Goal: Check status: Check status

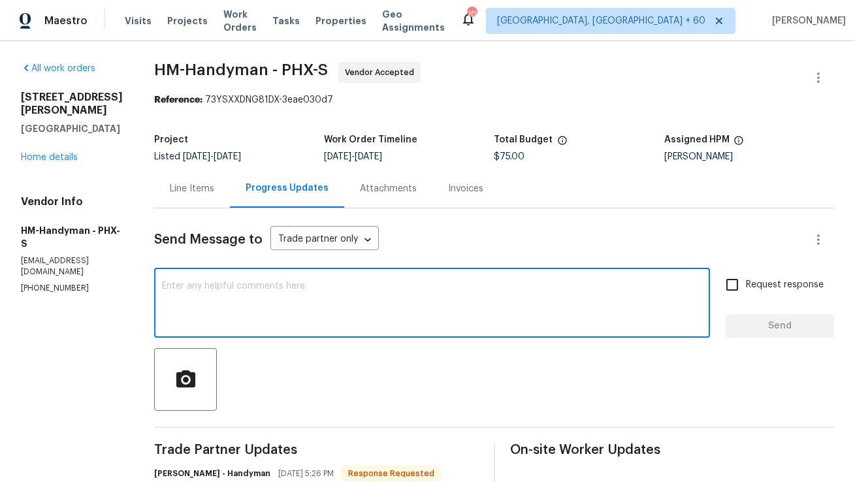
scroll to position [154, 0]
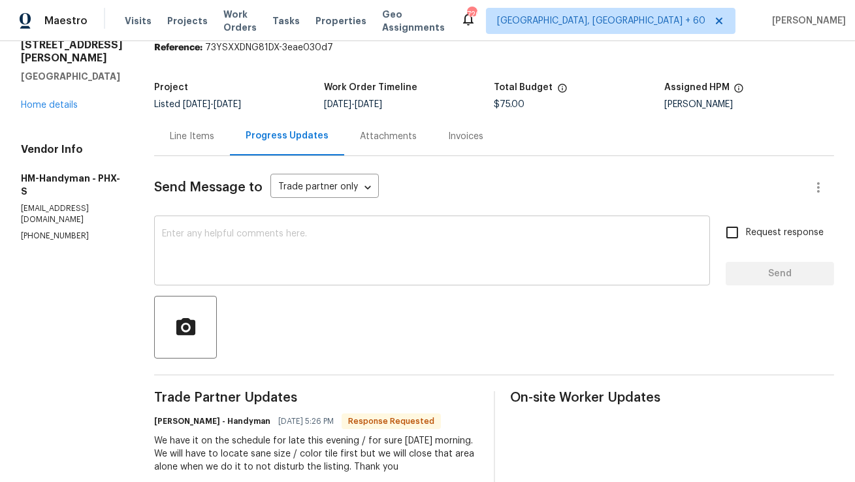
scroll to position [42, 0]
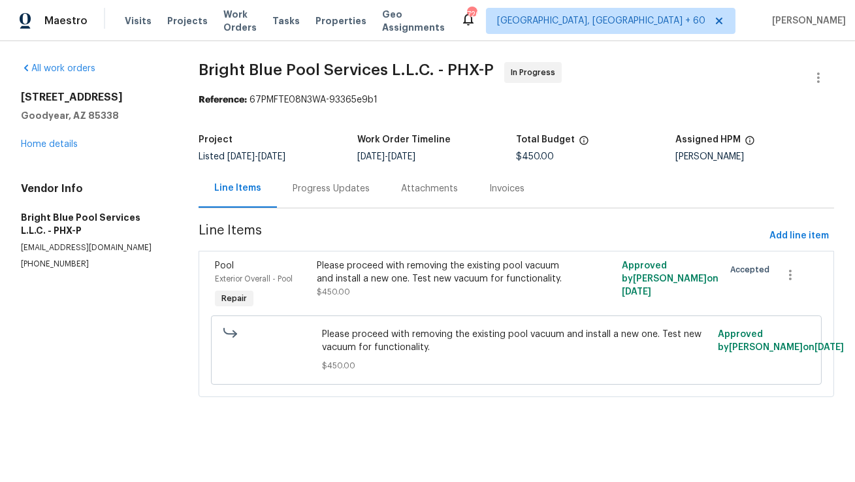
click at [312, 191] on div "Progress Updates" at bounding box center [331, 188] width 77 height 13
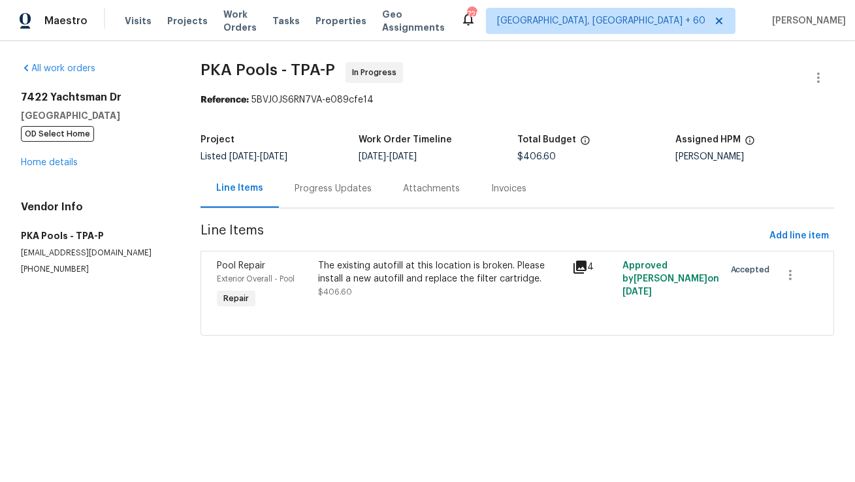
click at [334, 178] on div "Progress Updates" at bounding box center [333, 188] width 108 height 39
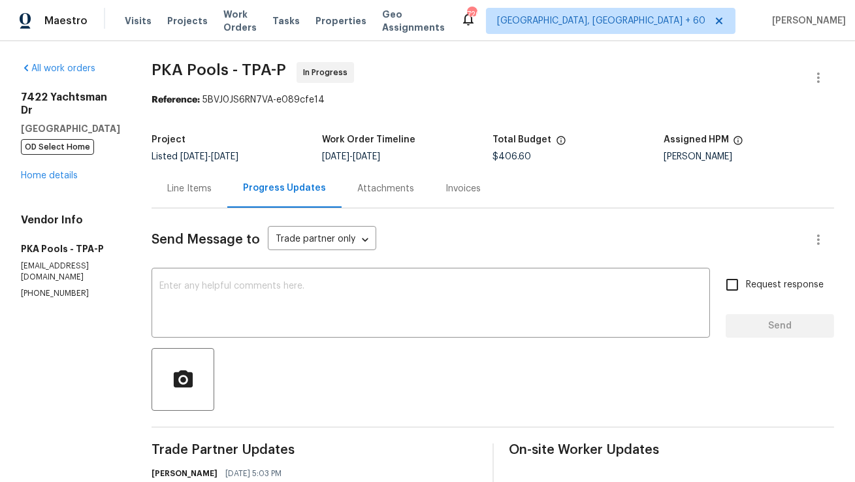
click at [185, 187] on div "Line Items" at bounding box center [189, 188] width 44 height 13
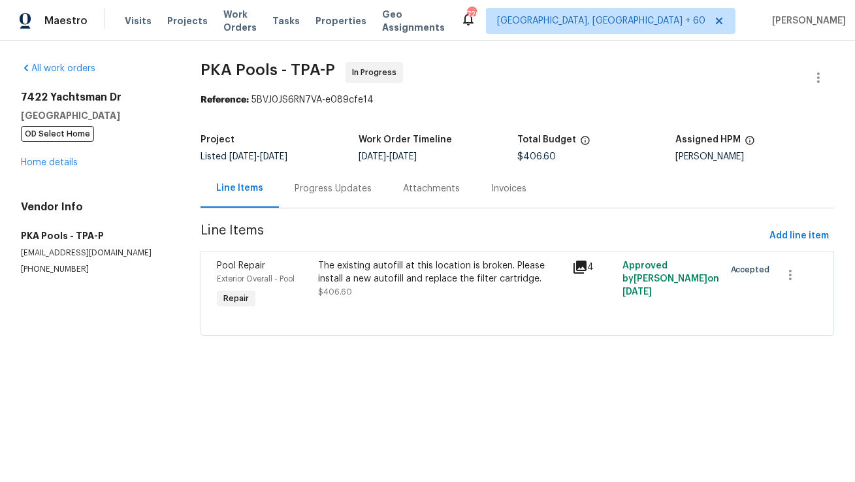
click at [312, 191] on div "Progress Updates" at bounding box center [333, 188] width 77 height 13
